Goal: Task Accomplishment & Management: Manage account settings

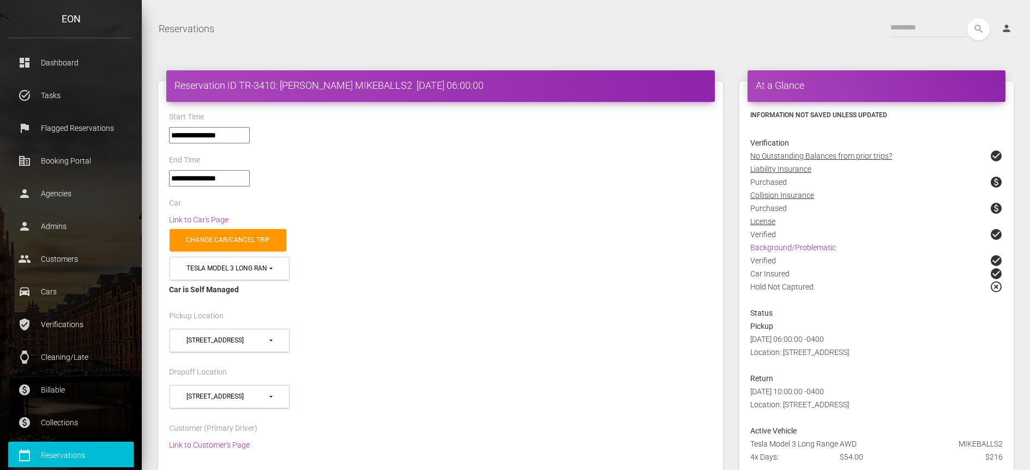
select select "***"
select select
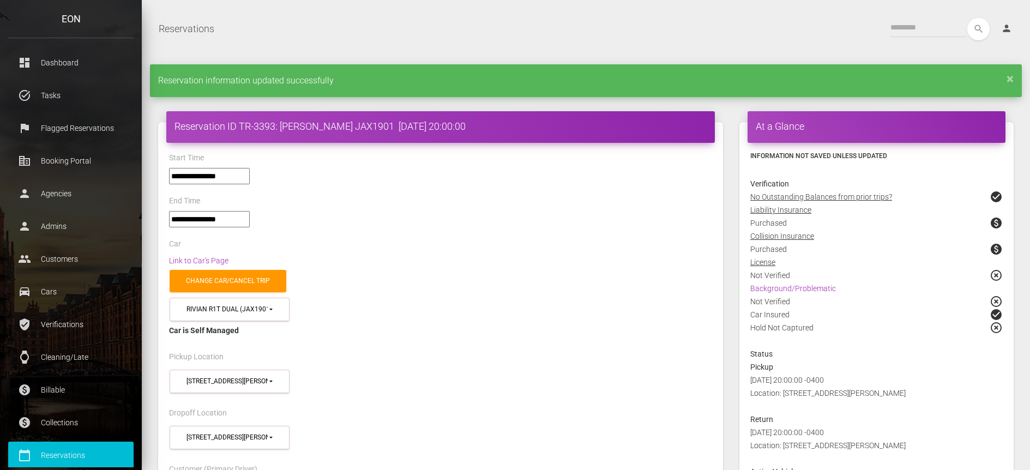
select select "***"
select select
